Goal: Information Seeking & Learning: Understand process/instructions

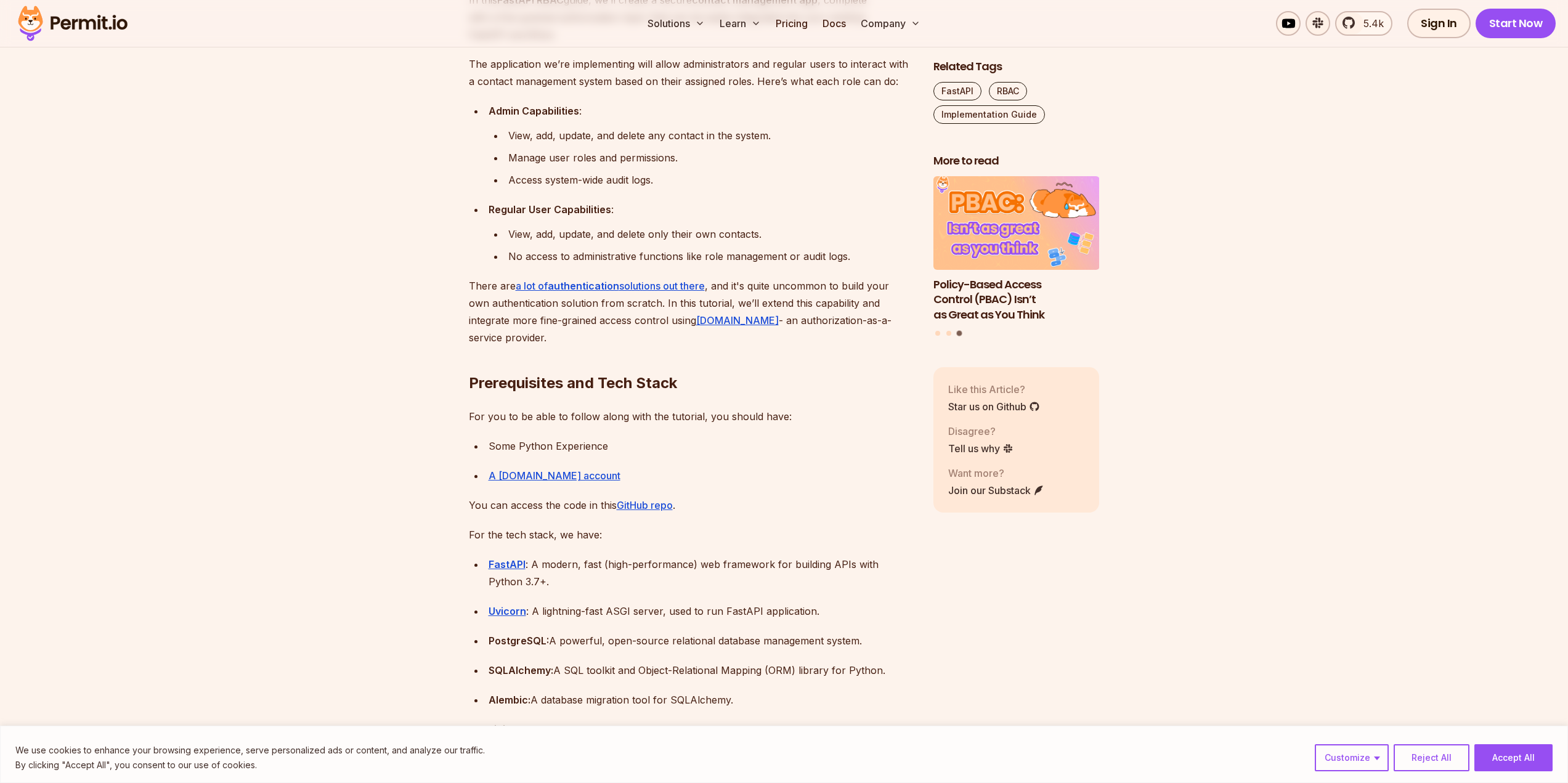
scroll to position [986, 0]
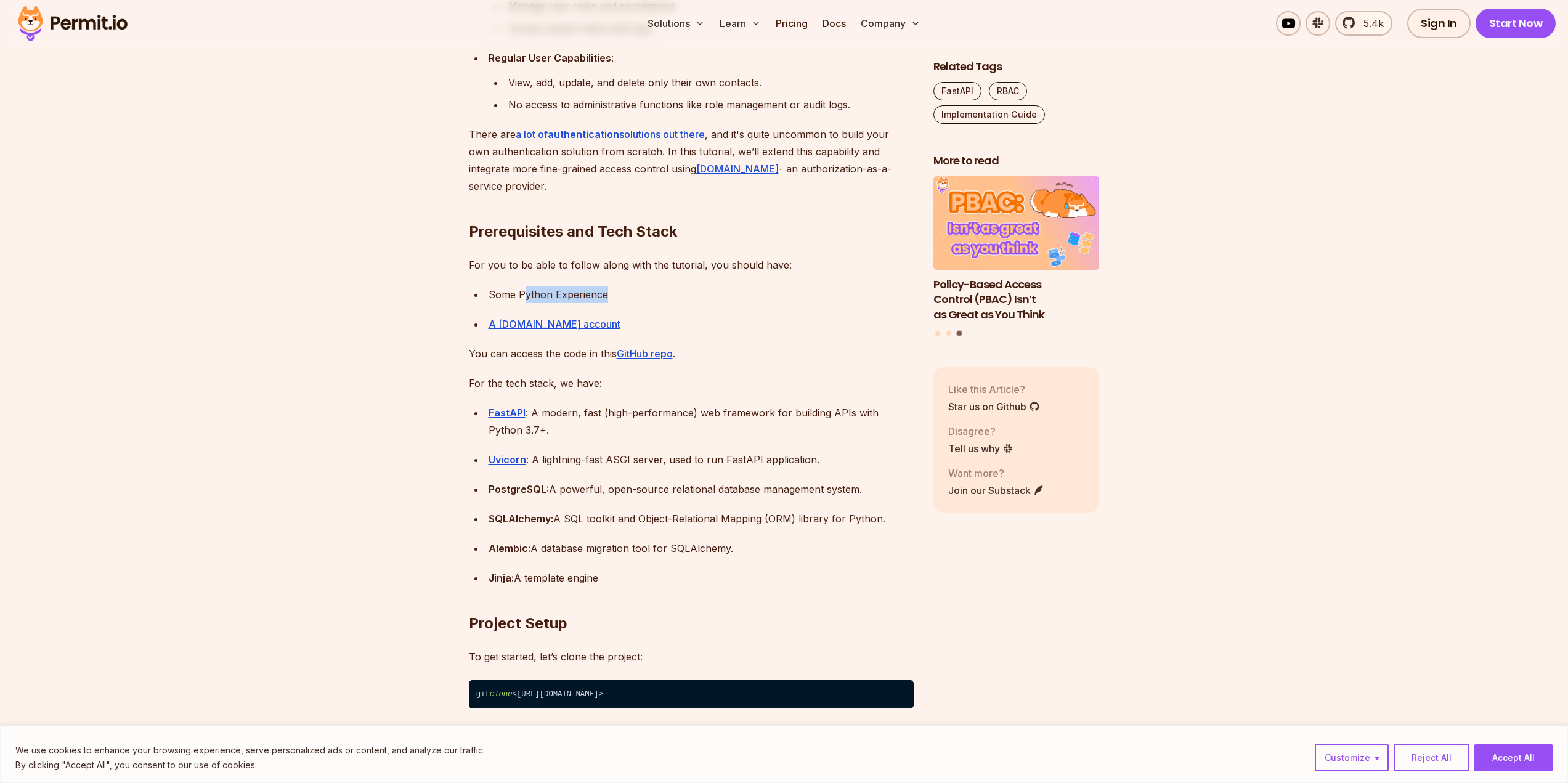
click at [624, 296] on div "Some Python Experience" at bounding box center [701, 294] width 425 height 17
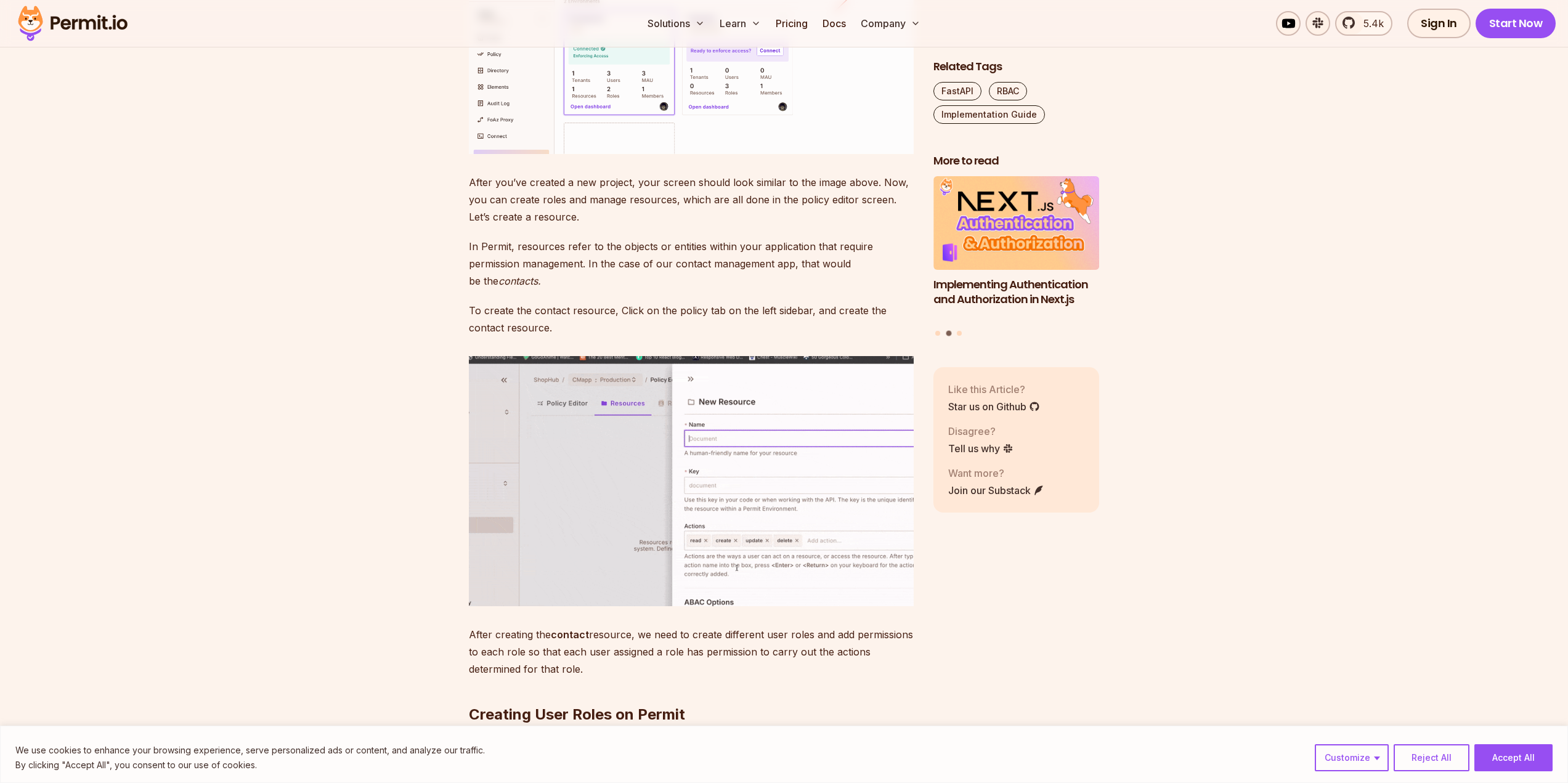
scroll to position [3695, 0]
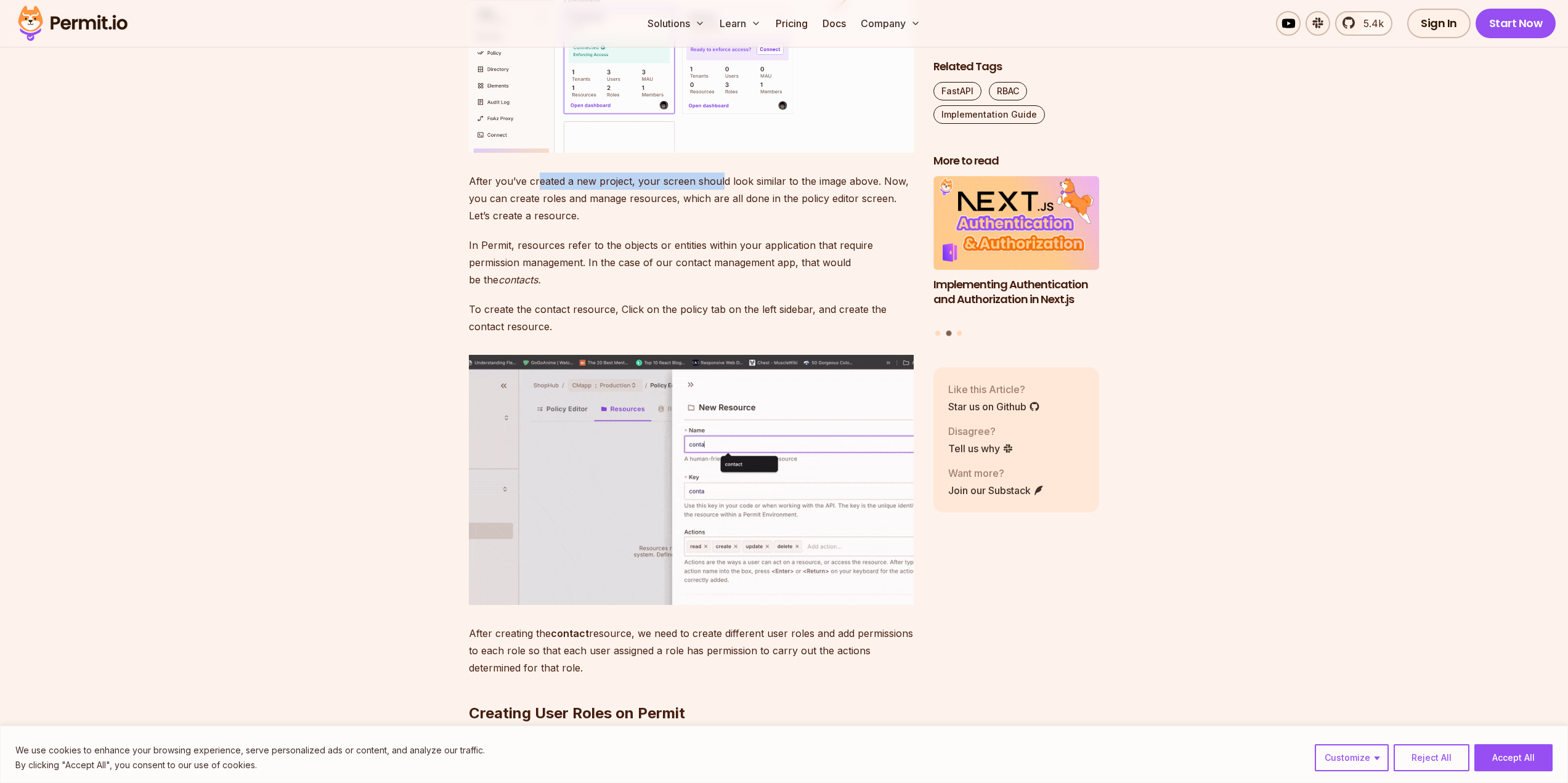
drag, startPoint x: 628, startPoint y: 355, endPoint x: 718, endPoint y: 361, distance: 90.2
click at [718, 224] on p "After you’ve created a new project, your screen should look similar to the imag…" at bounding box center [691, 198] width 445 height 52
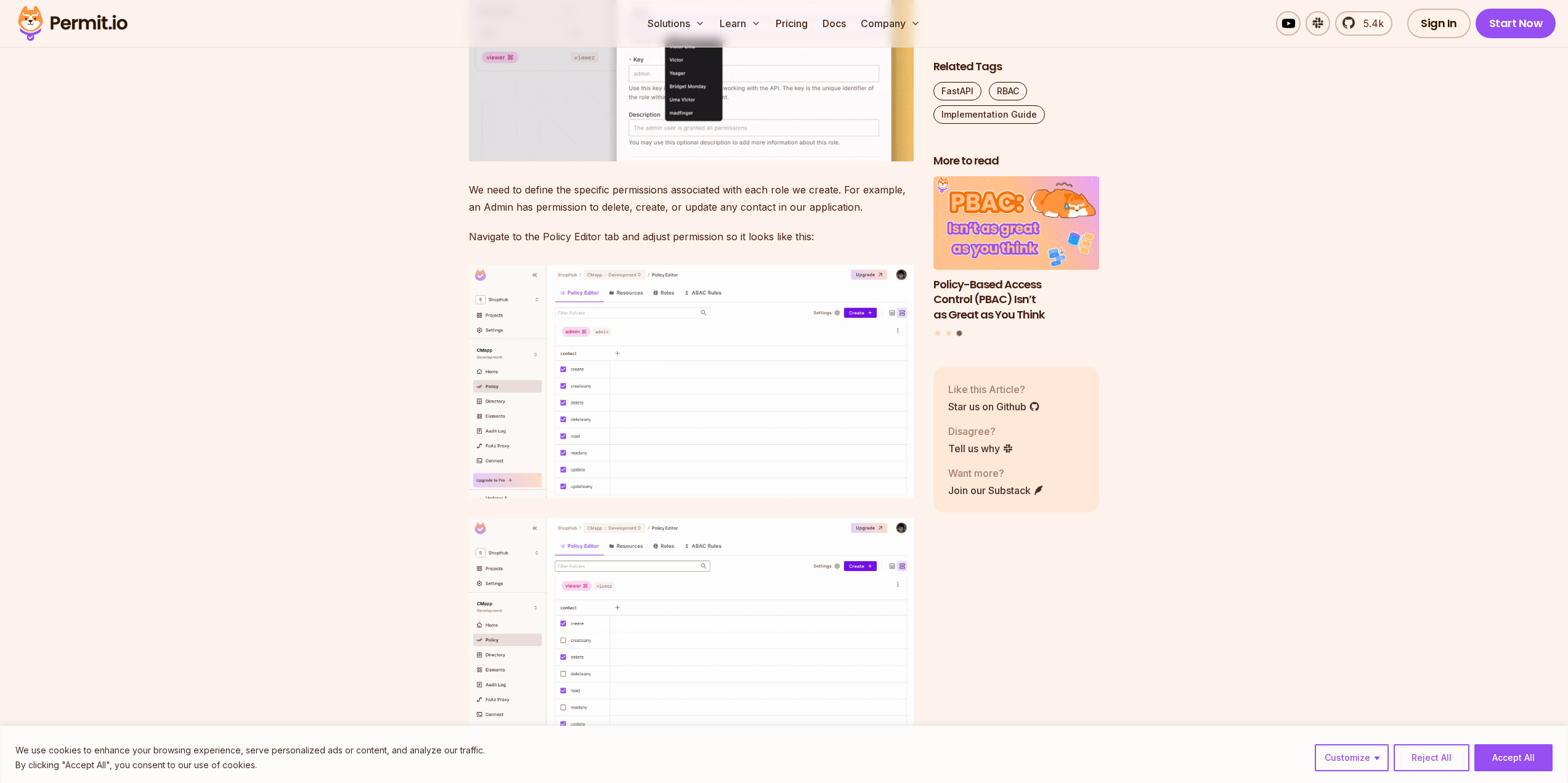
scroll to position [4681, 0]
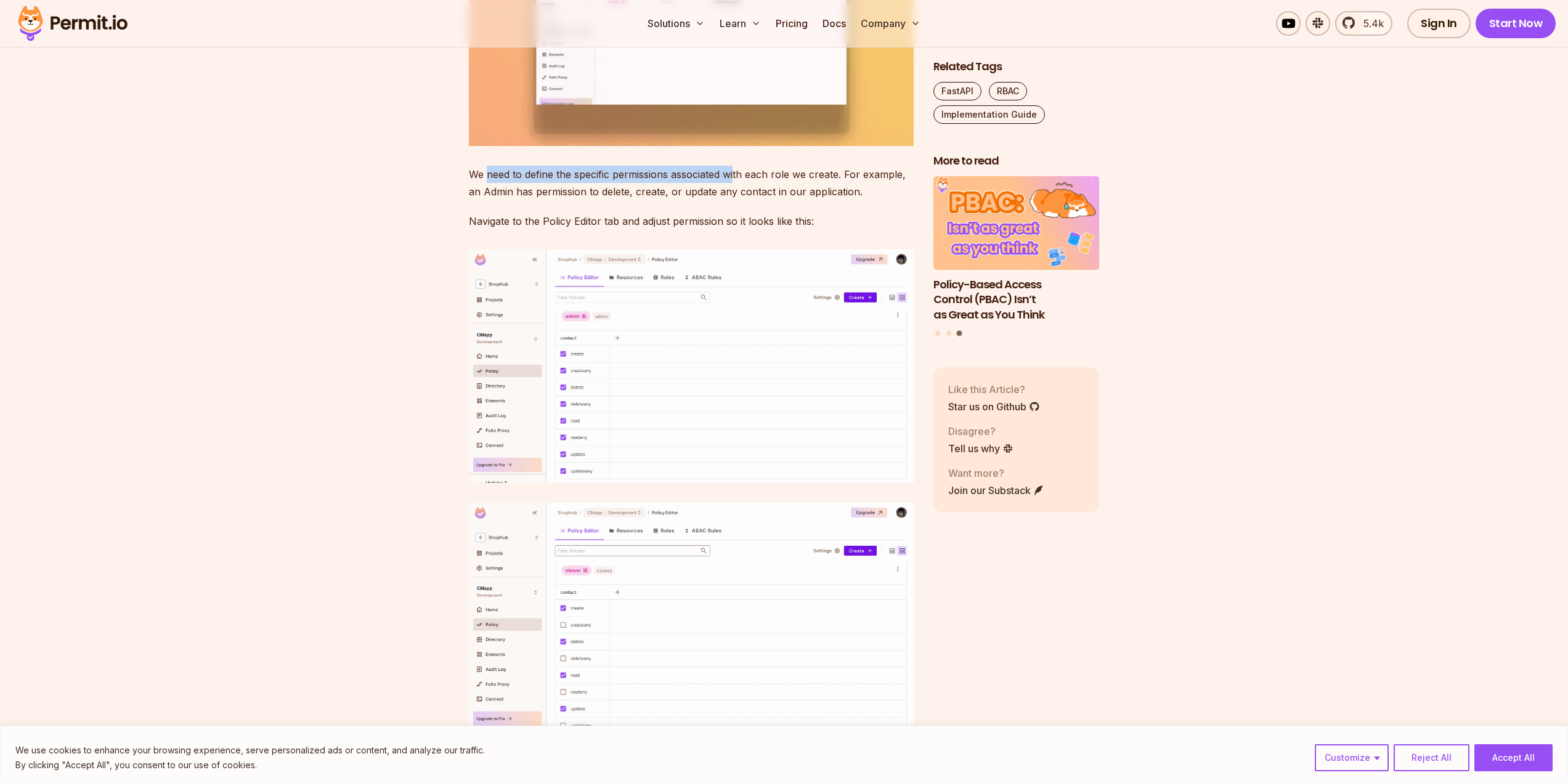
drag, startPoint x: 488, startPoint y: 350, endPoint x: 735, endPoint y: 354, distance: 247.0
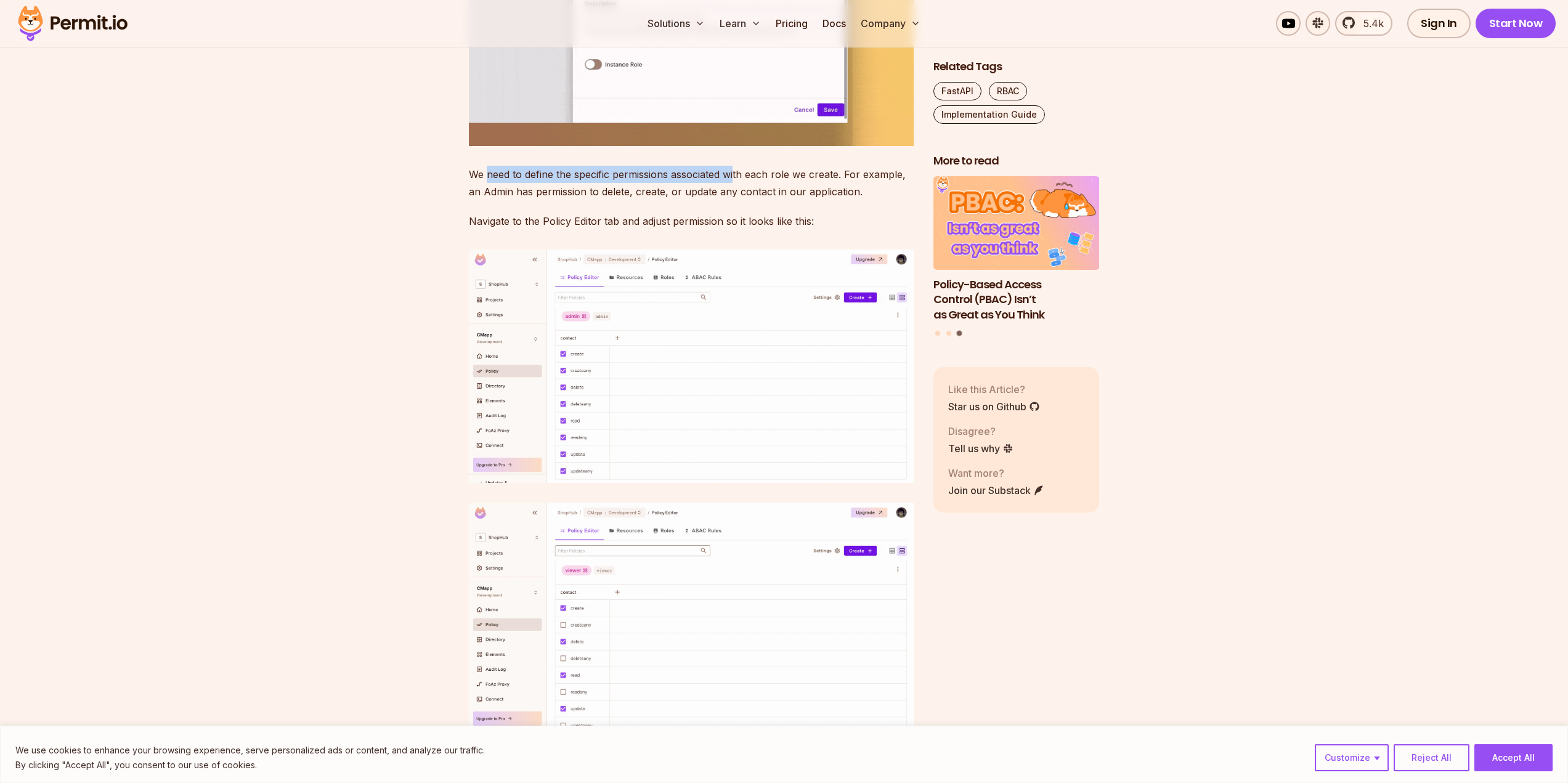
click at [735, 200] on p "We need to define the specific permissions associated with each role we create.…" at bounding box center [691, 183] width 445 height 35
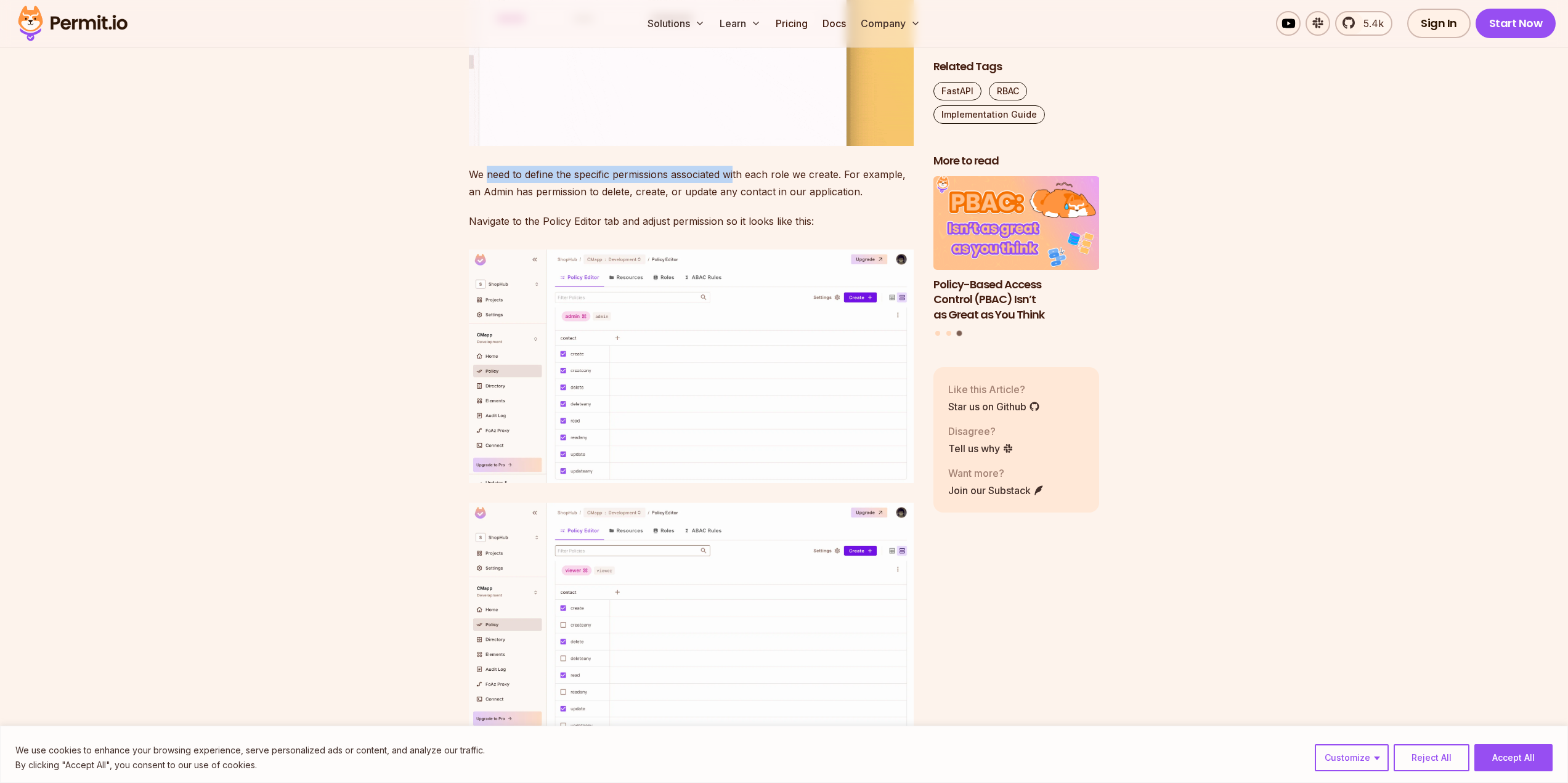
click at [735, 200] on p "We need to define the specific permissions associated with each role we create.…" at bounding box center [691, 183] width 445 height 35
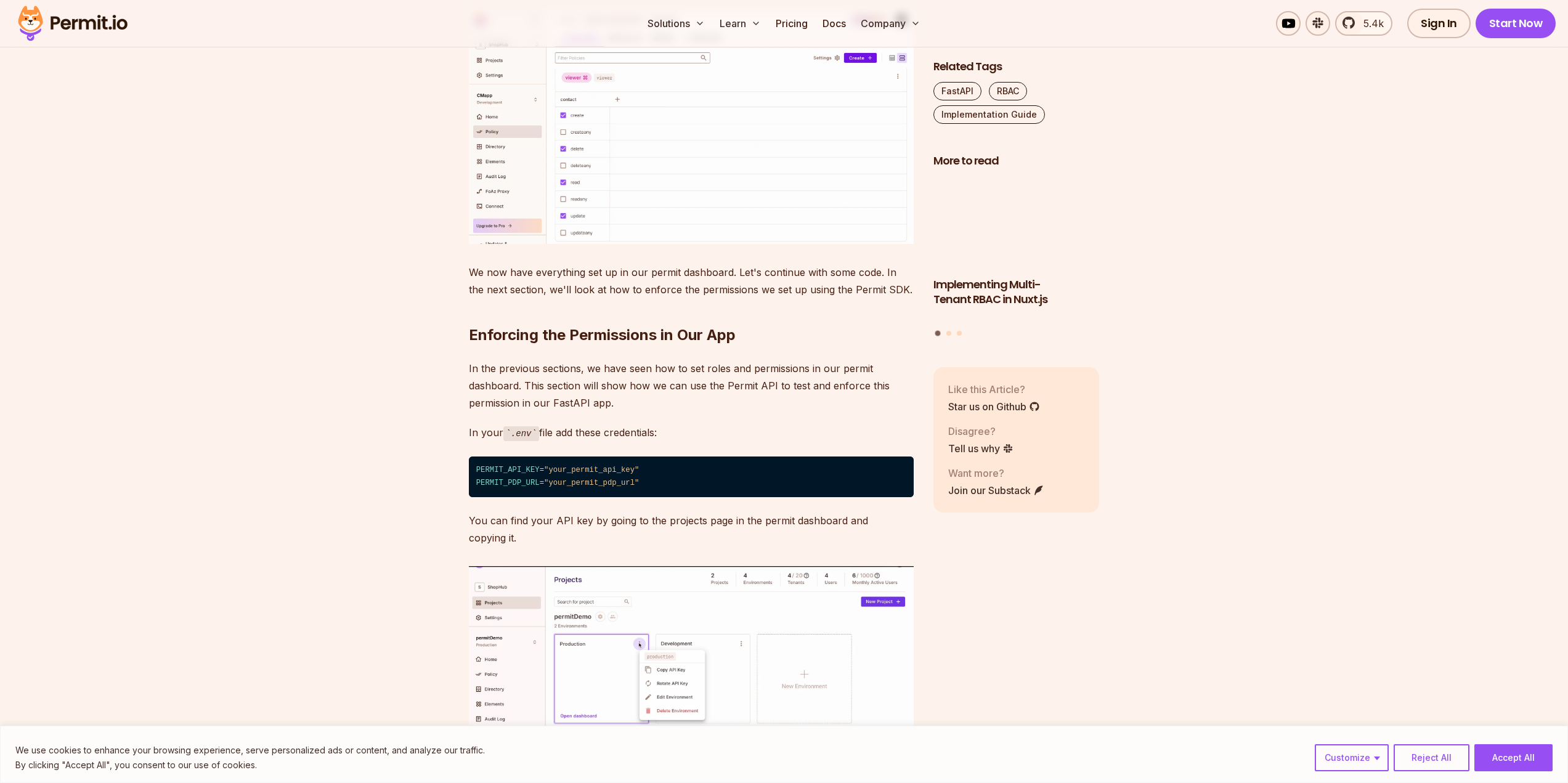
scroll to position [5358, 0]
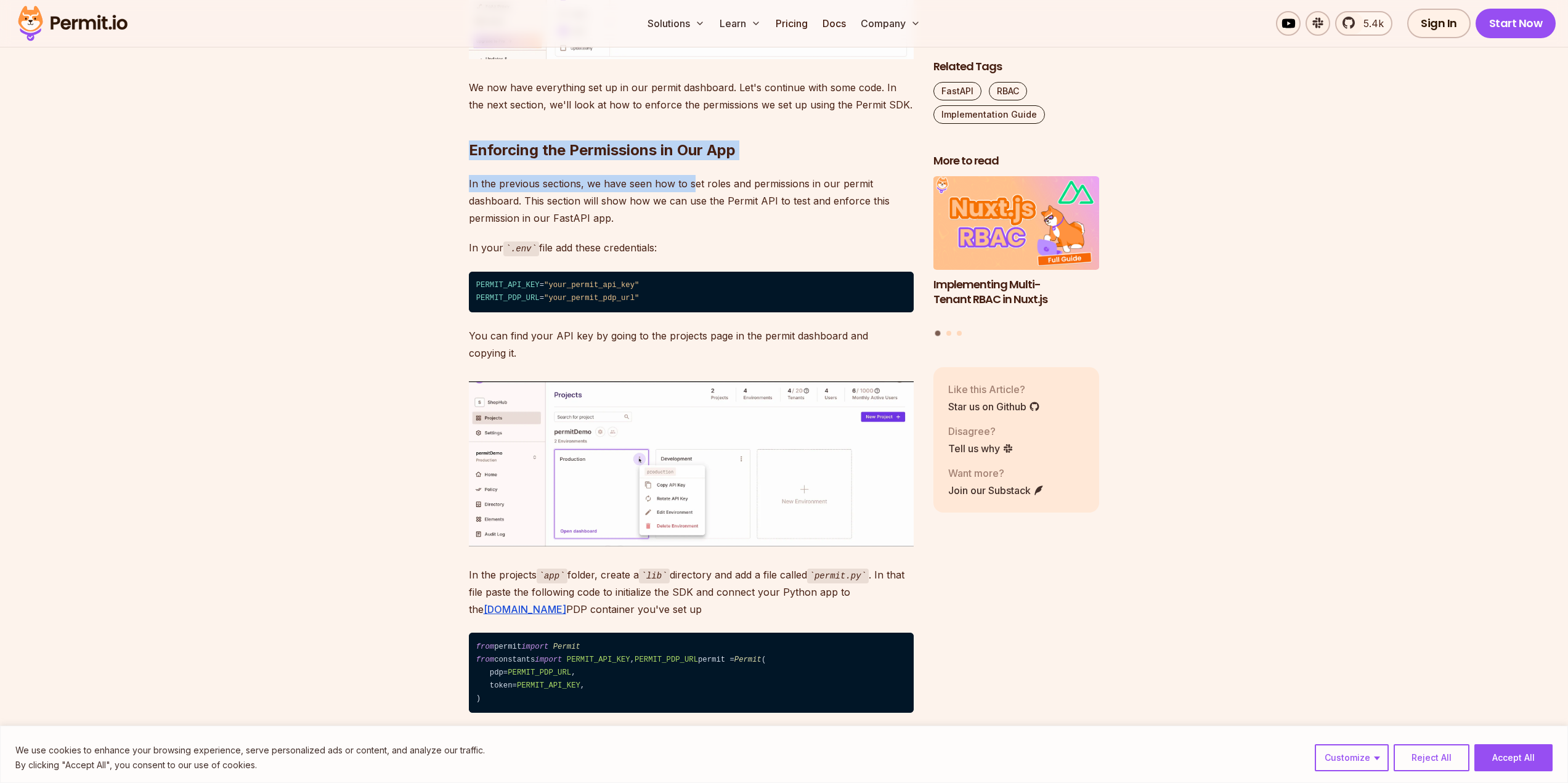
drag, startPoint x: 467, startPoint y: 331, endPoint x: 690, endPoint y: 345, distance: 223.4
drag, startPoint x: 676, startPoint y: 329, endPoint x: 729, endPoint y: 332, distance: 53.1
click at [729, 160] on h2 "Enforcing the Permissions in Our App" at bounding box center [691, 125] width 445 height 69
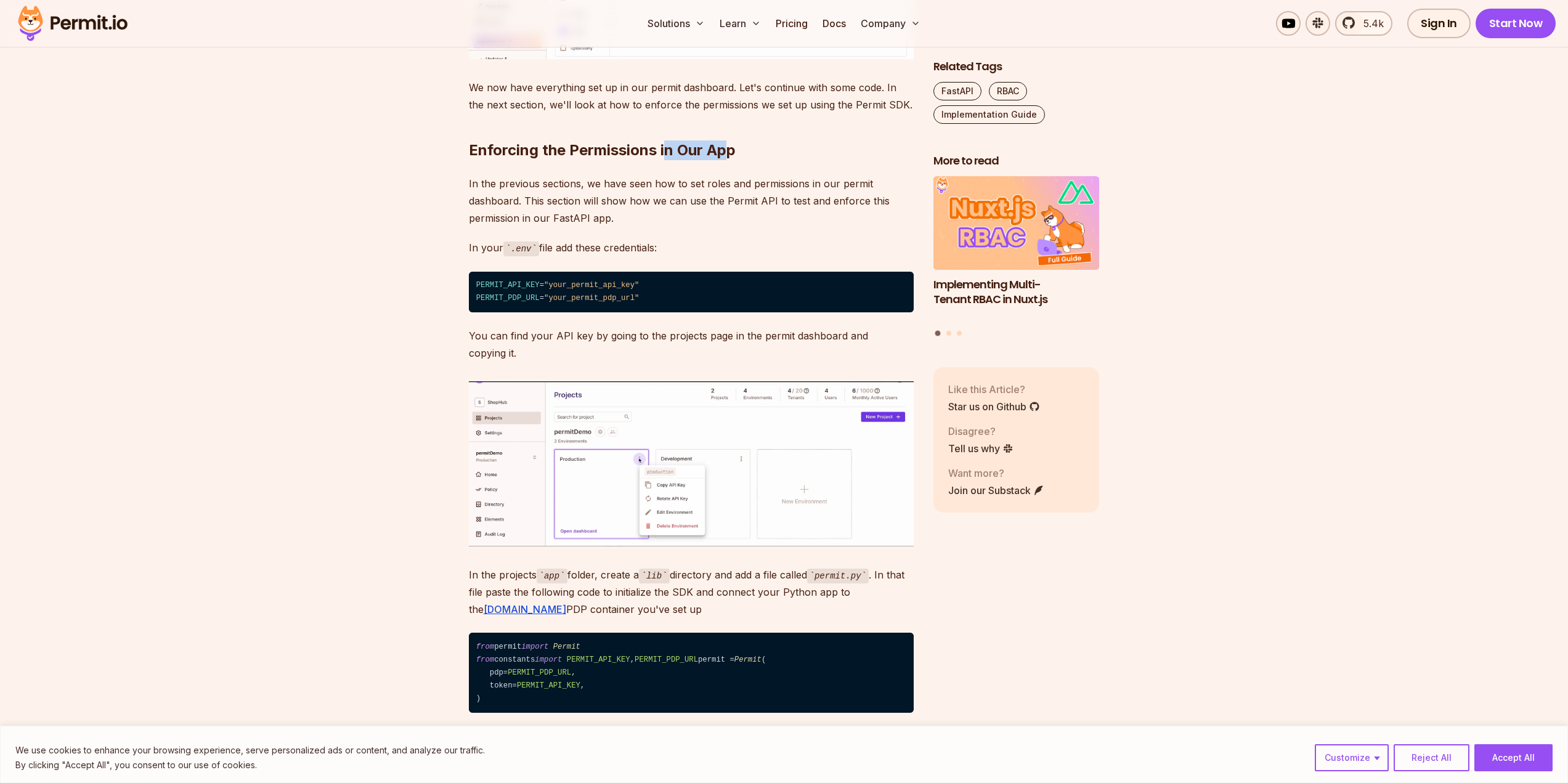
click at [729, 160] on h2 "Enforcing the Permissions in Our App" at bounding box center [691, 125] width 445 height 69
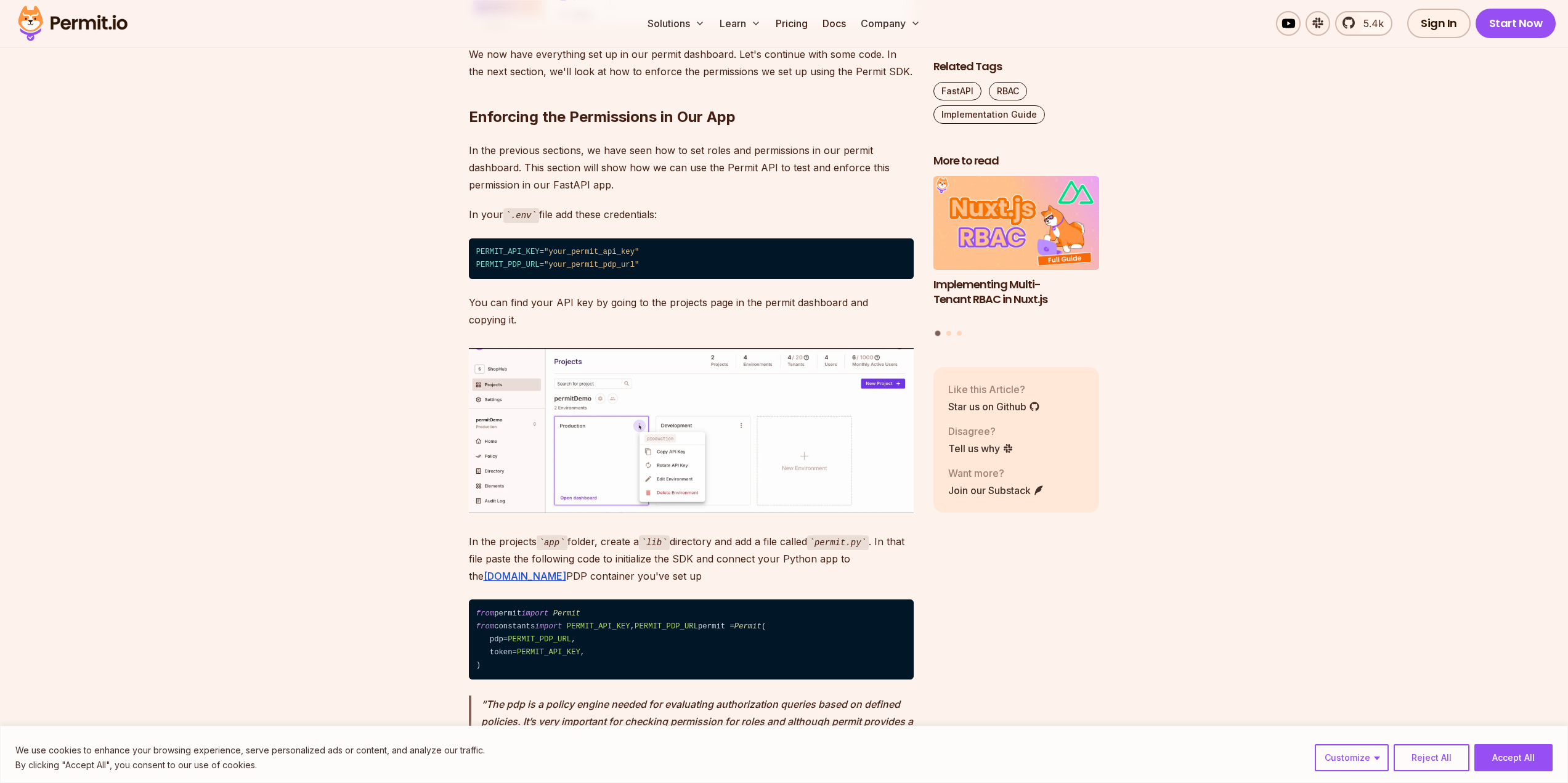
scroll to position [5420, 0]
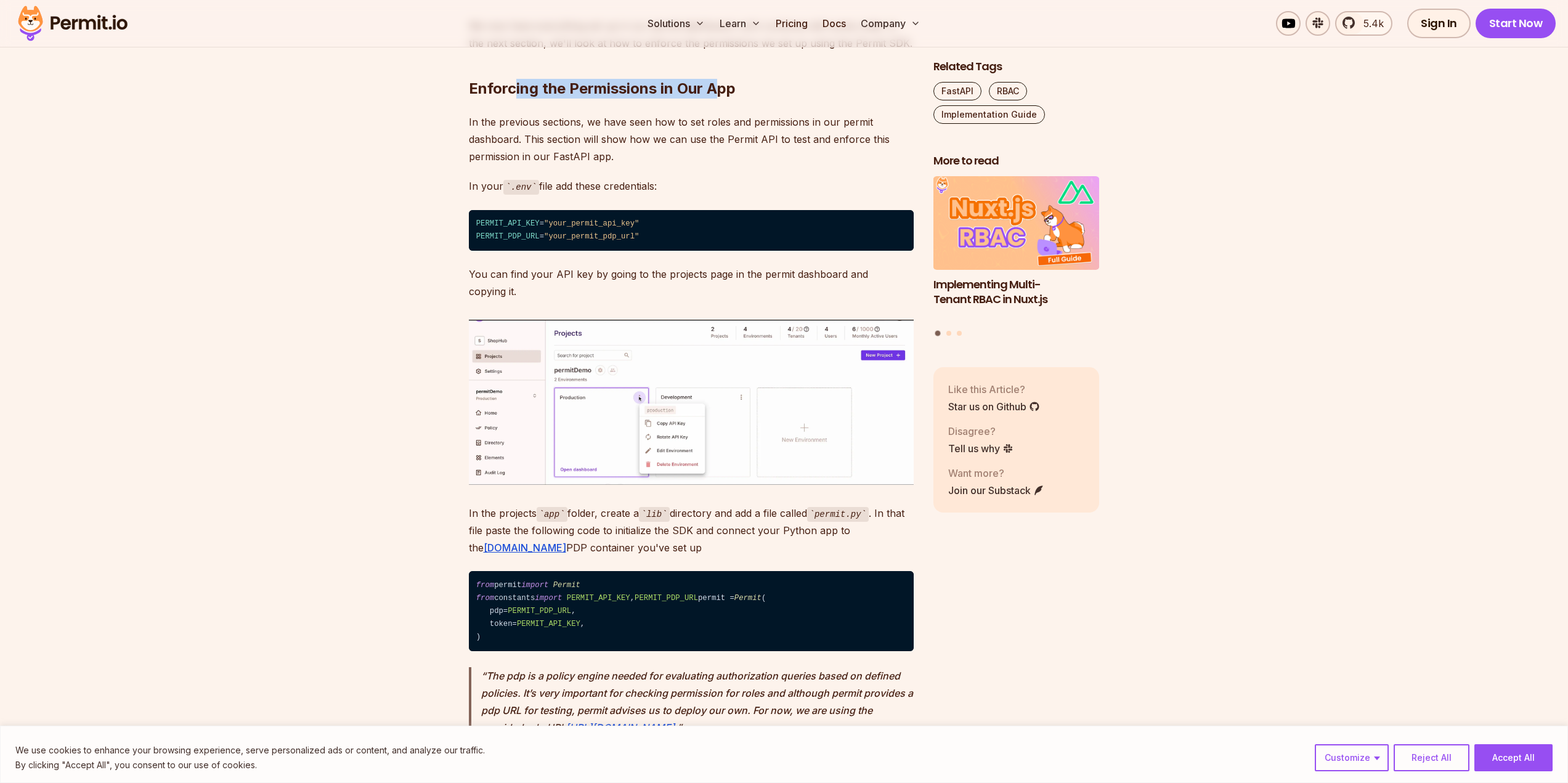
drag, startPoint x: 570, startPoint y: 273, endPoint x: 717, endPoint y: 275, distance: 147.0
click at [717, 98] on h2 "Enforcing the Permissions in Our App" at bounding box center [691, 64] width 445 height 69
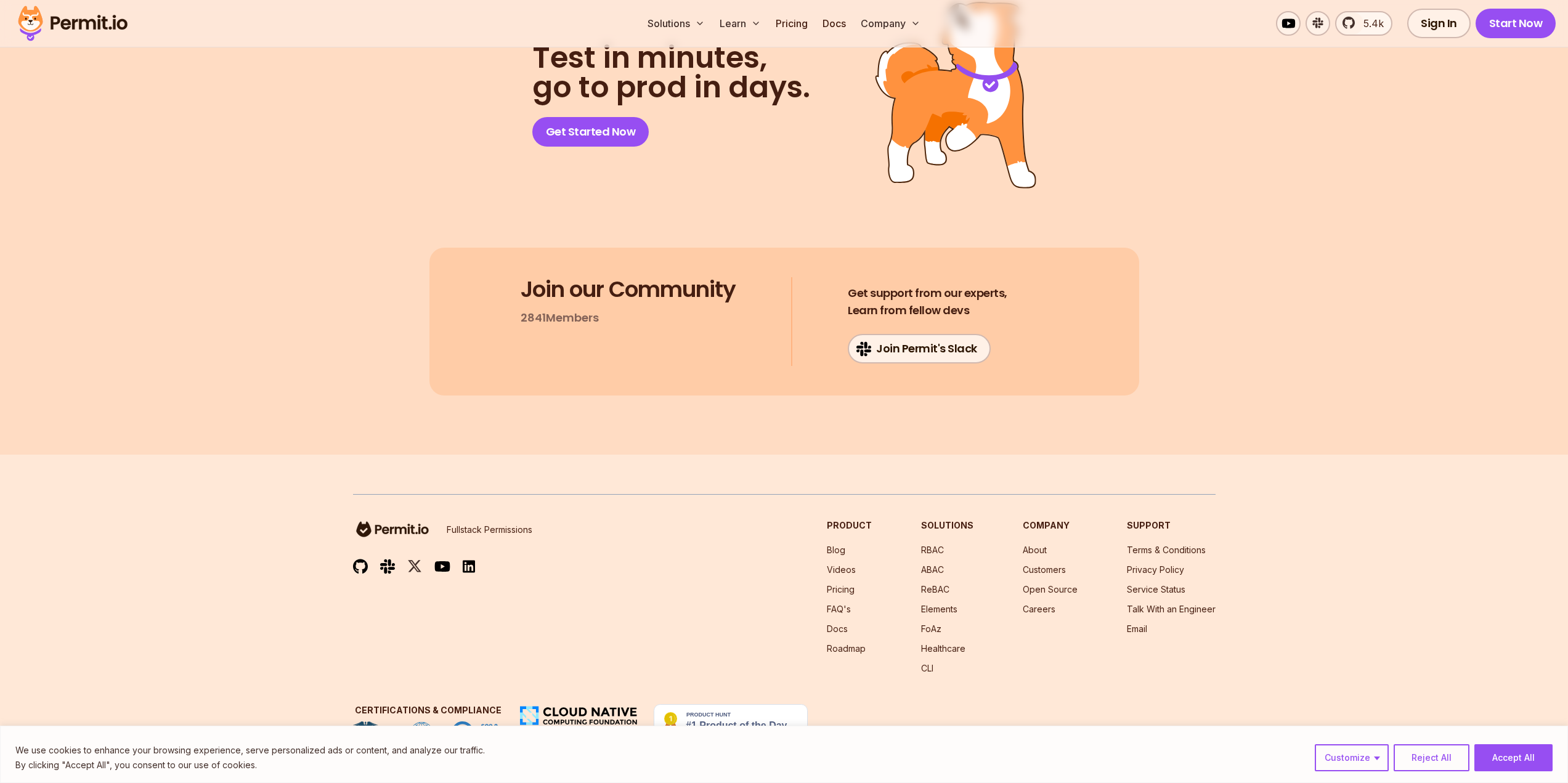
scroll to position [9977, 0]
